Goal: Transaction & Acquisition: Purchase product/service

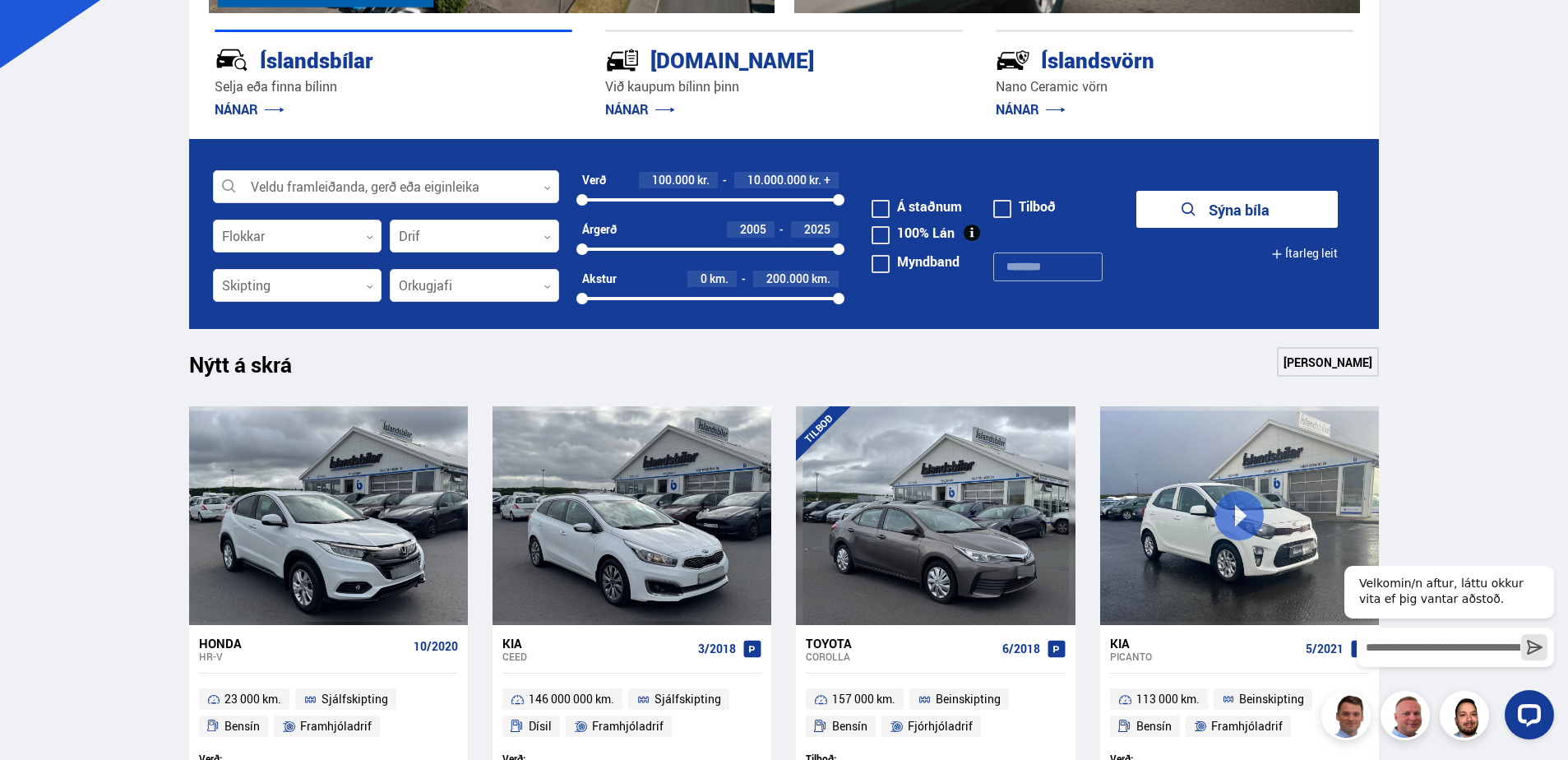
scroll to position [411, 0]
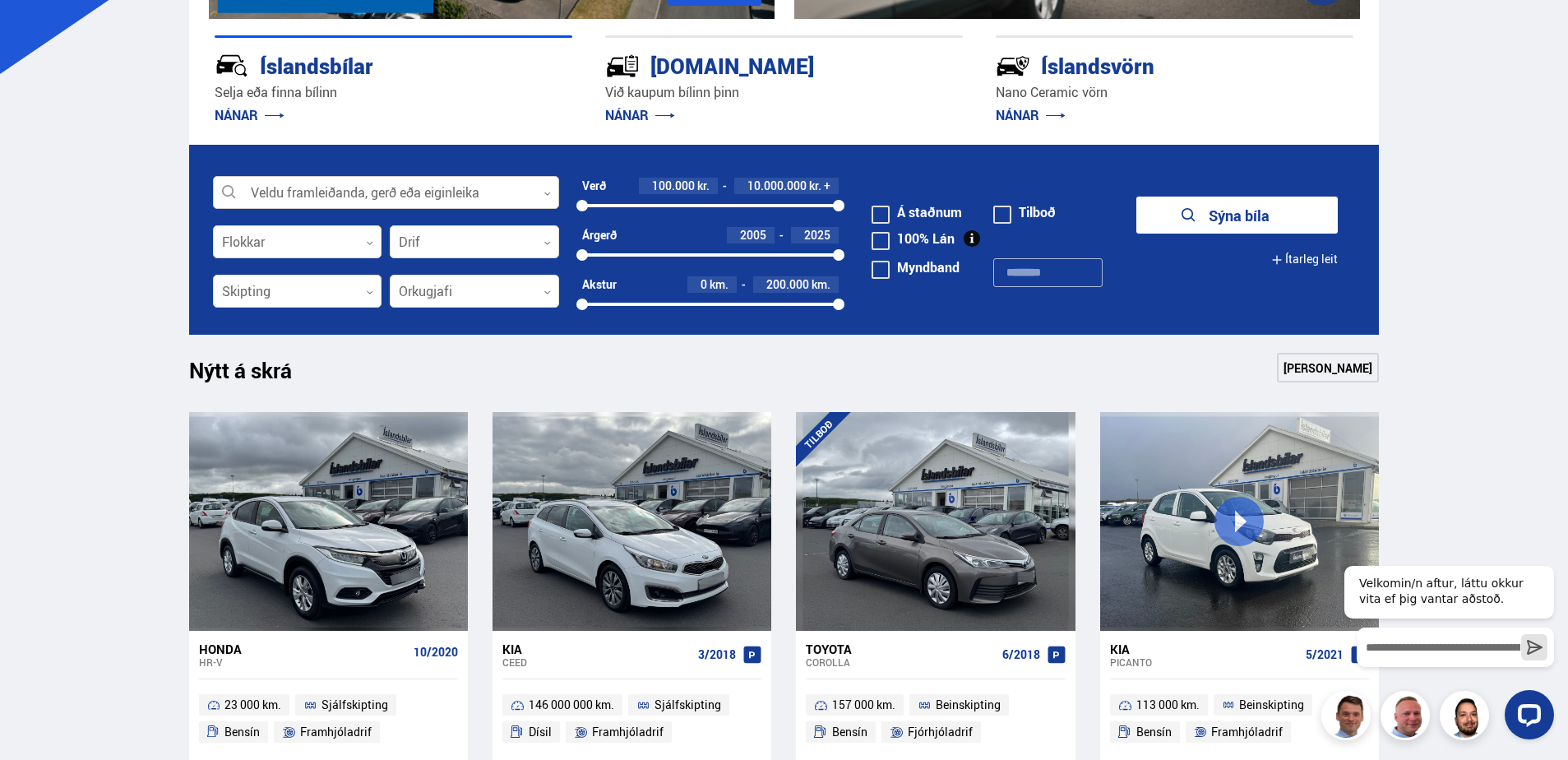
click at [390, 192] on div at bounding box center [385, 193] width 346 height 33
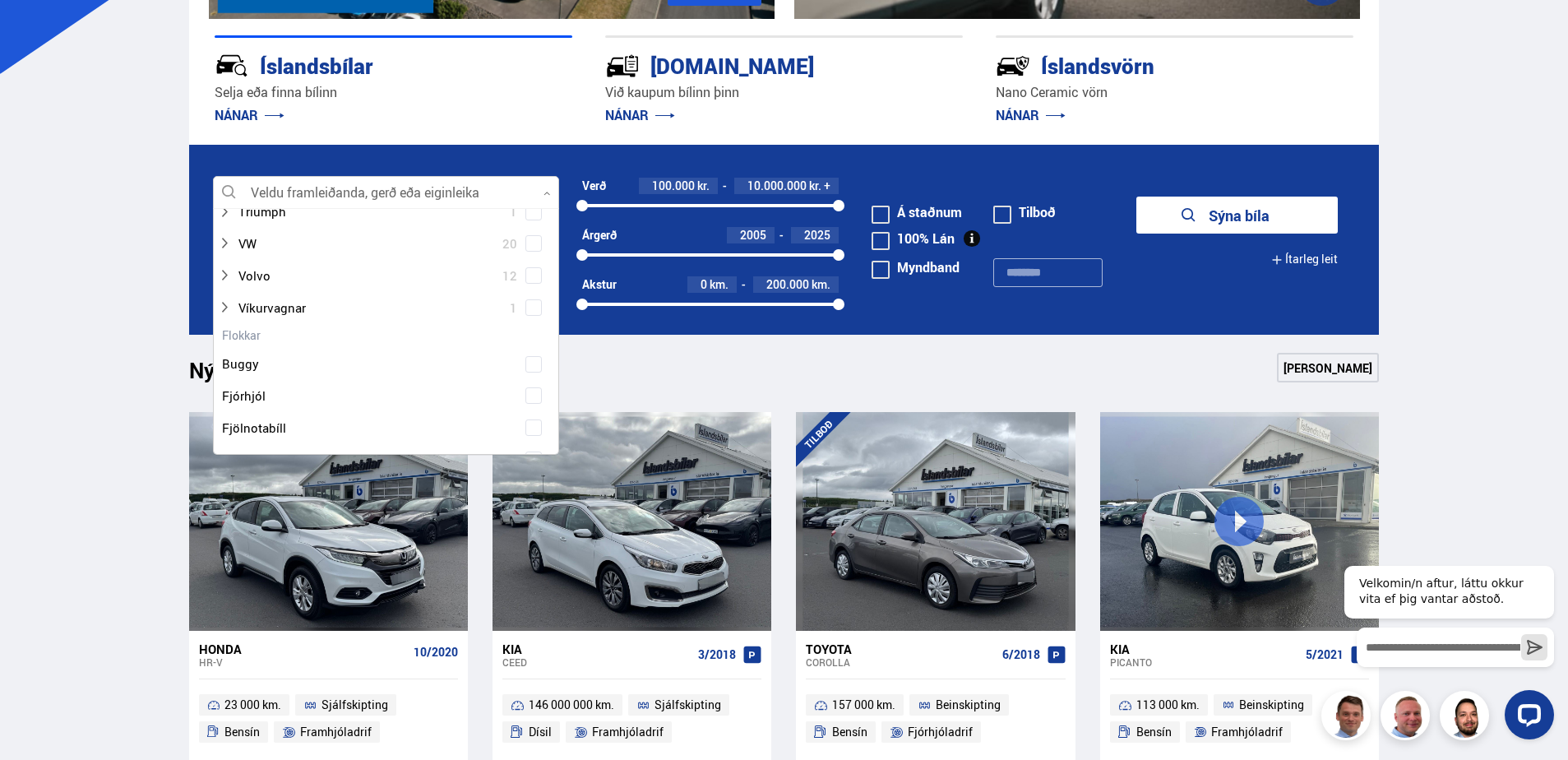
scroll to position [1069, 0]
click at [260, 236] on div at bounding box center [369, 237] width 304 height 24
click at [272, 293] on div at bounding box center [402, 300] width 304 height 24
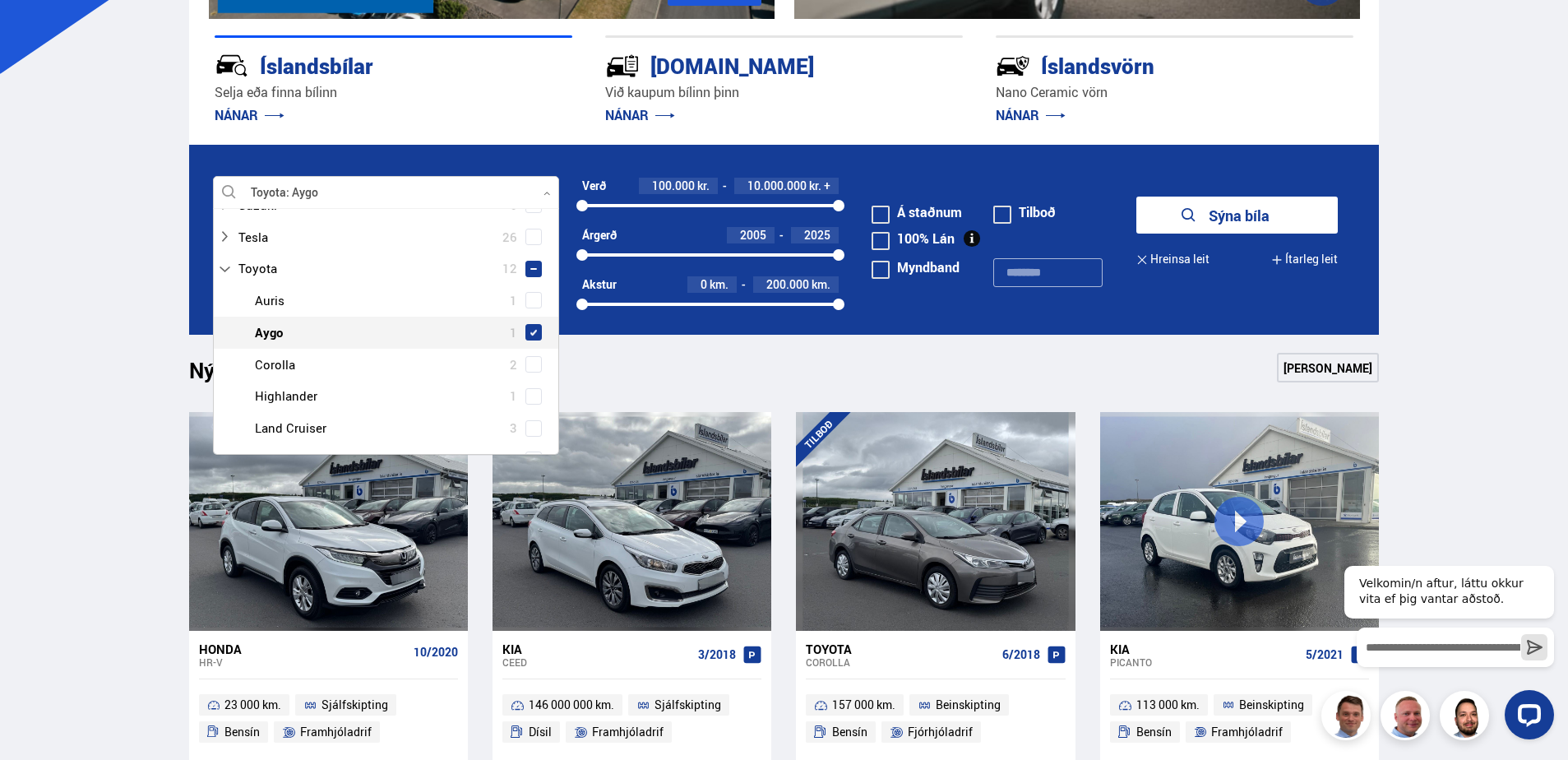
click at [532, 329] on span at bounding box center [533, 331] width 6 height 6
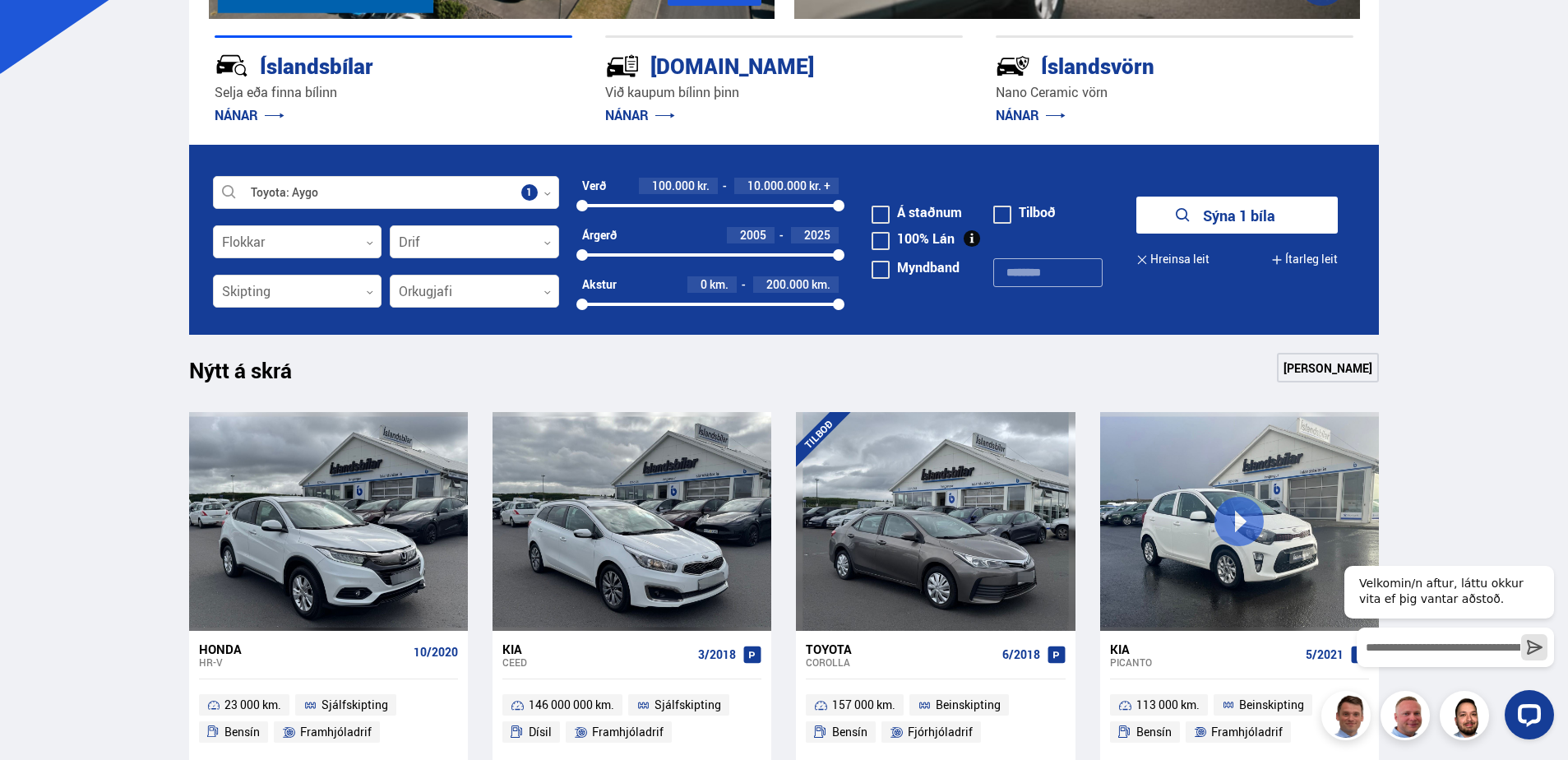
click at [1232, 215] on button "Sýna 1 bíla" at bounding box center [1237, 215] width 201 height 37
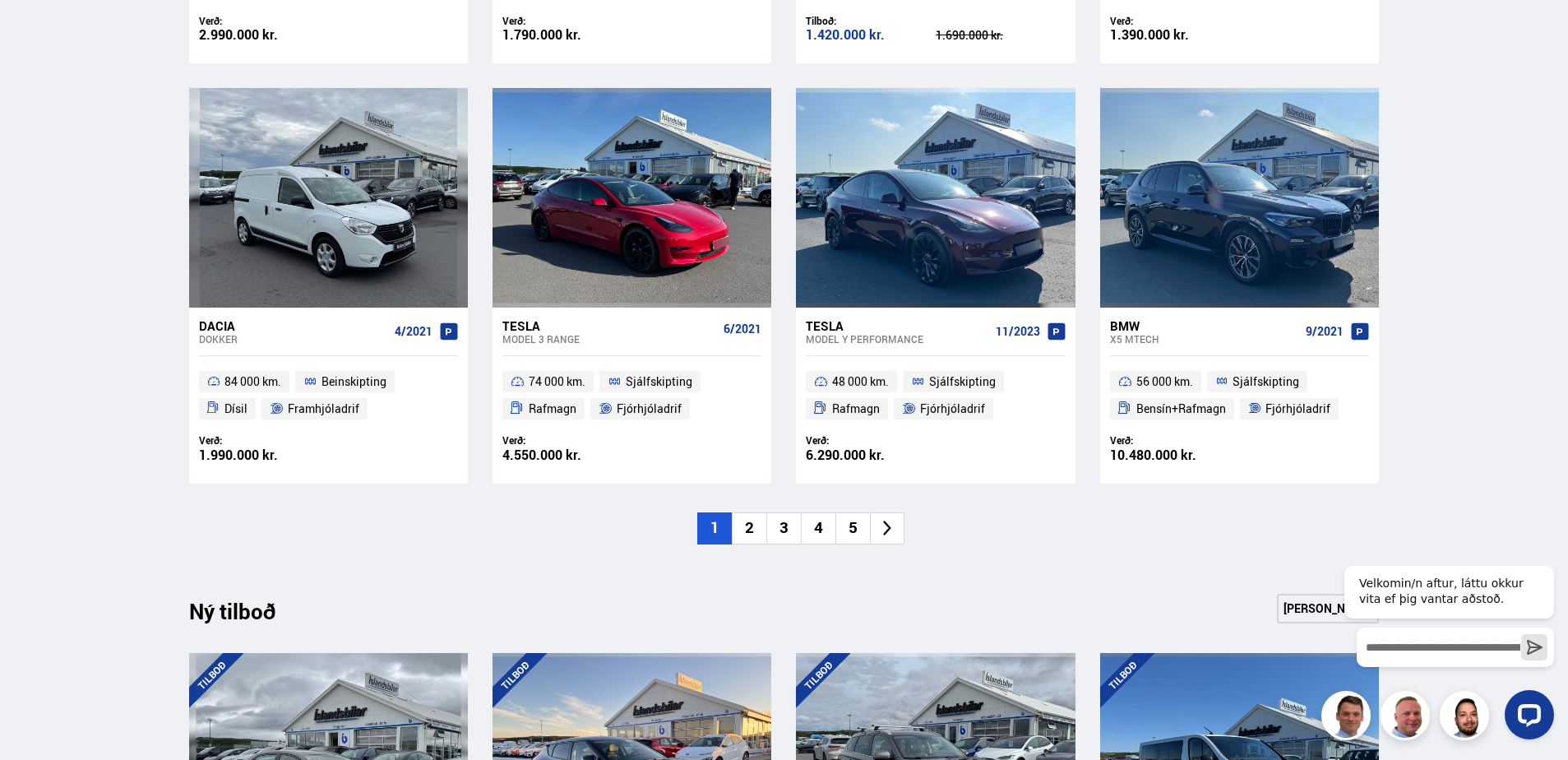
scroll to position [1064, 0]
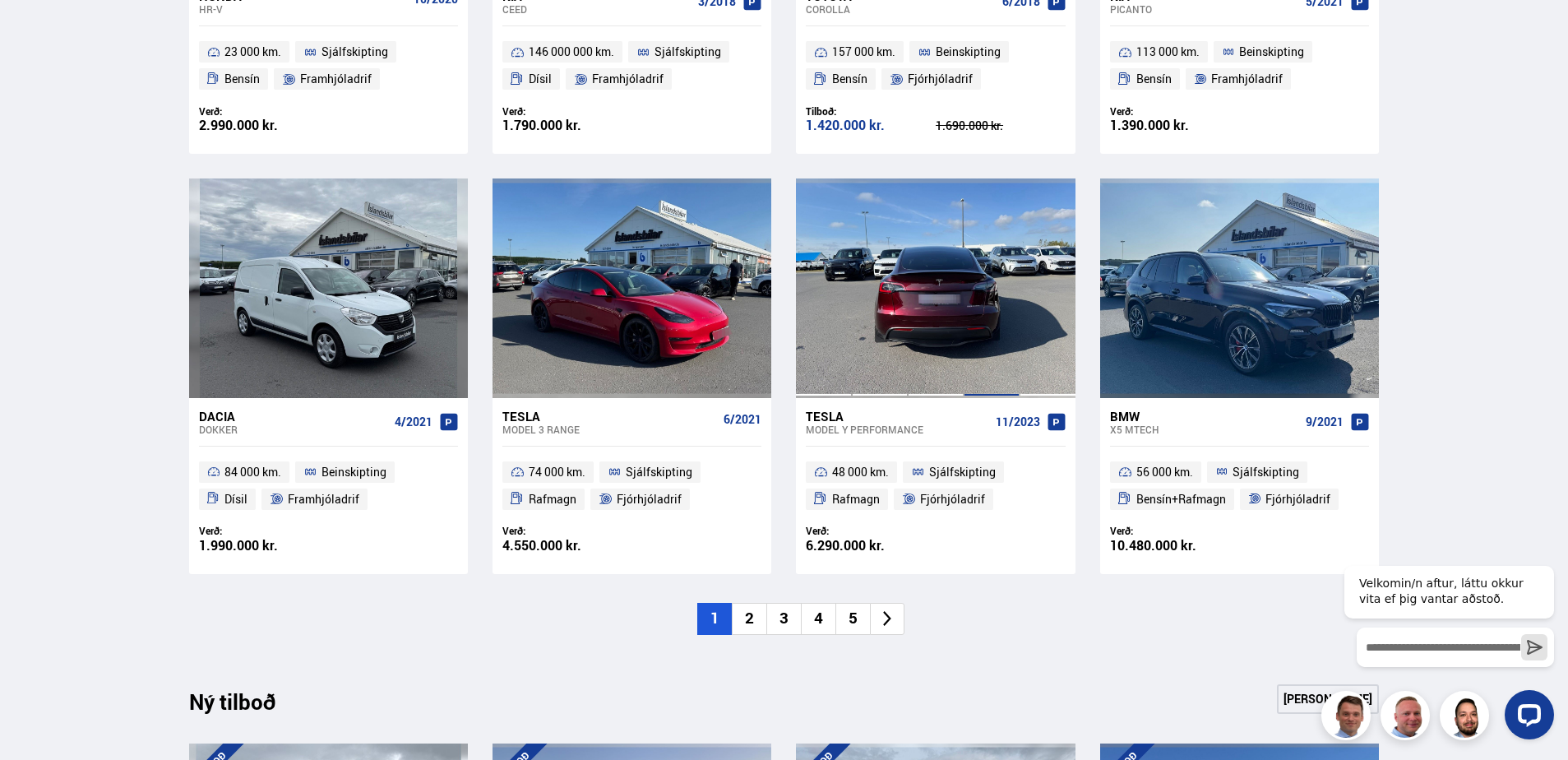
click at [968, 310] on div at bounding box center [991, 287] width 56 height 219
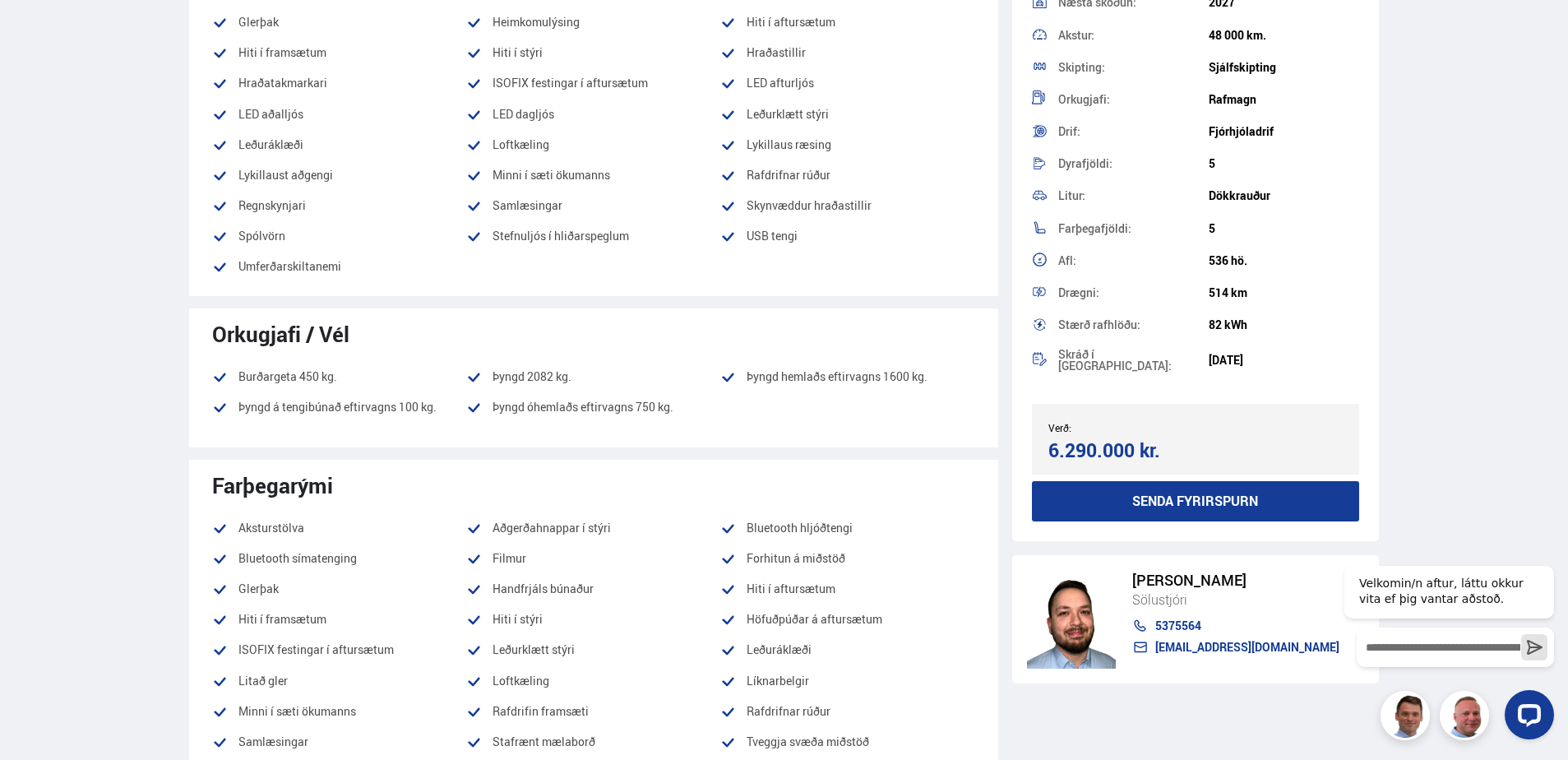
scroll to position [822, 0]
